Goal: Task Accomplishment & Management: Use online tool/utility

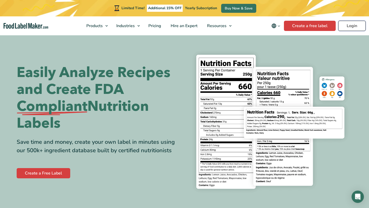
click at [353, 26] on link "Login" at bounding box center [351, 26] width 27 height 10
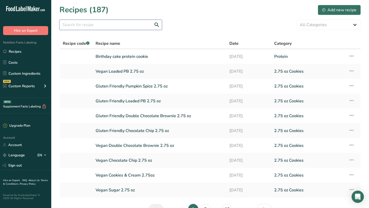
click at [132, 22] on input "text" at bounding box center [110, 25] width 103 height 10
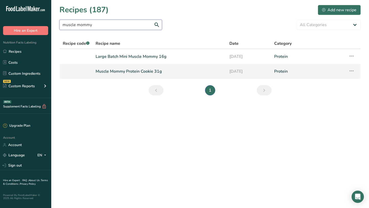
type input "muscle mommy"
click at [110, 72] on link "Muscle Mommy Protein Cookie 31g" at bounding box center [160, 71] width 128 height 11
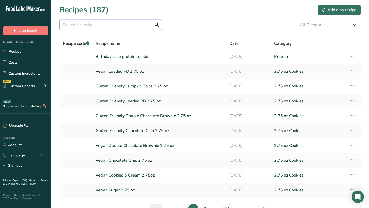
click at [120, 24] on input "text" at bounding box center [110, 25] width 103 height 10
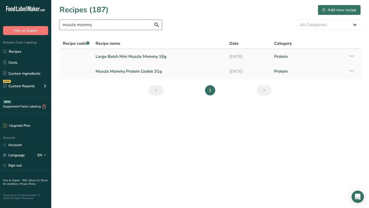
type input "muscle mommy"
click at [171, 55] on link "Large Batch Mini Muscle Mommy 16g" at bounding box center [160, 56] width 128 height 11
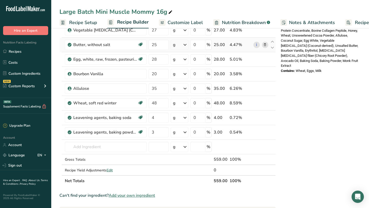
scroll to position [190, 0]
click at [95, 146] on input "text" at bounding box center [106, 147] width 82 height 10
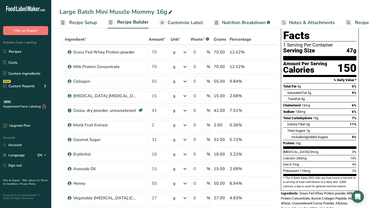
scroll to position [0, 0]
